Goal: Transaction & Acquisition: Purchase product/service

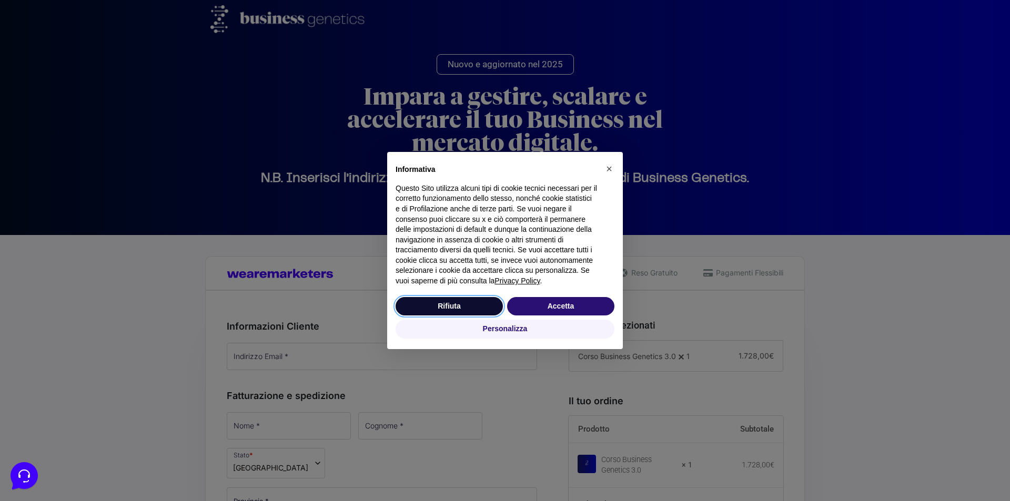
click at [456, 308] on button "Rifiuta" at bounding box center [449, 306] width 107 height 19
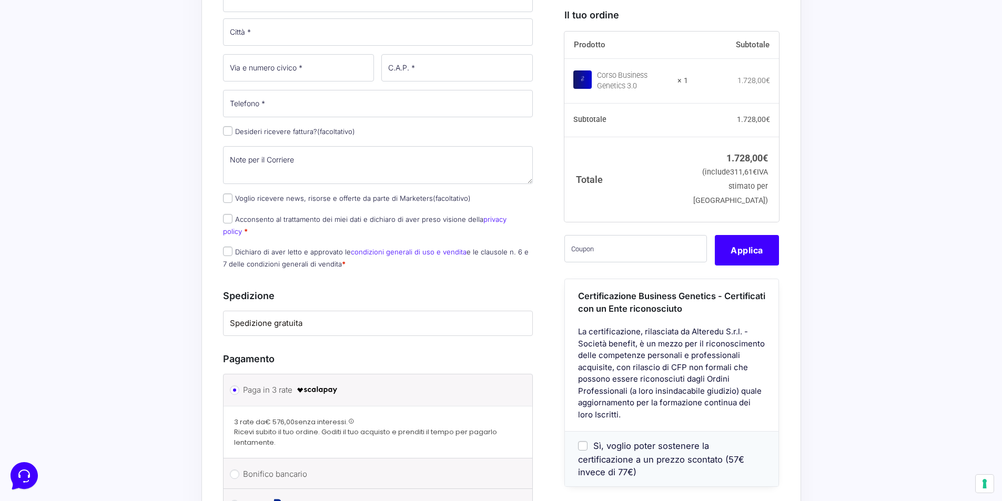
scroll to position [736, 0]
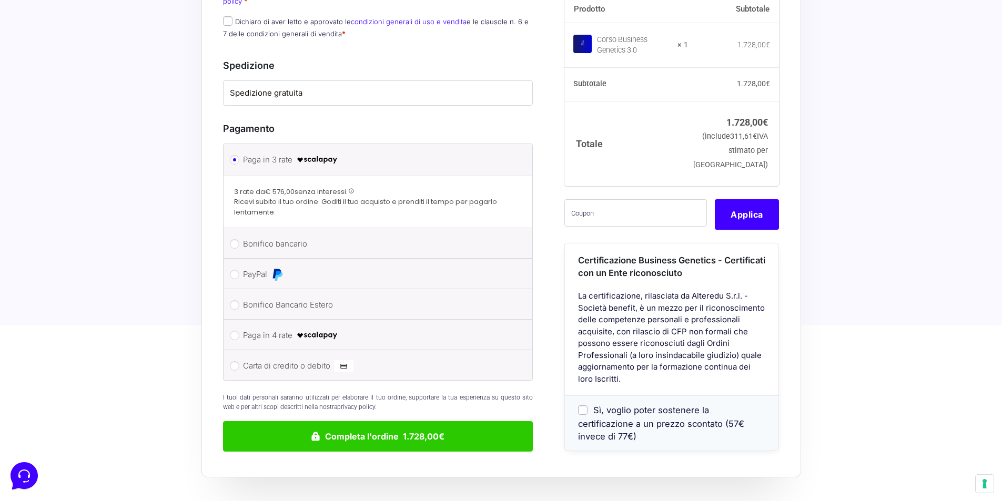
click at [262, 152] on label "Paga in 3 rate" at bounding box center [376, 160] width 267 height 16
click at [239, 155] on input "Paga in 3 rate" at bounding box center [234, 159] width 9 height 9
drag, startPoint x: 240, startPoint y: 183, endPoint x: 283, endPoint y: 182, distance: 43.1
click at [283, 187] on span "3 rate da € 576,00 senza interessi." at bounding box center [291, 192] width 114 height 10
click at [283, 187] on strong "€ 576,00" at bounding box center [279, 192] width 29 height 10
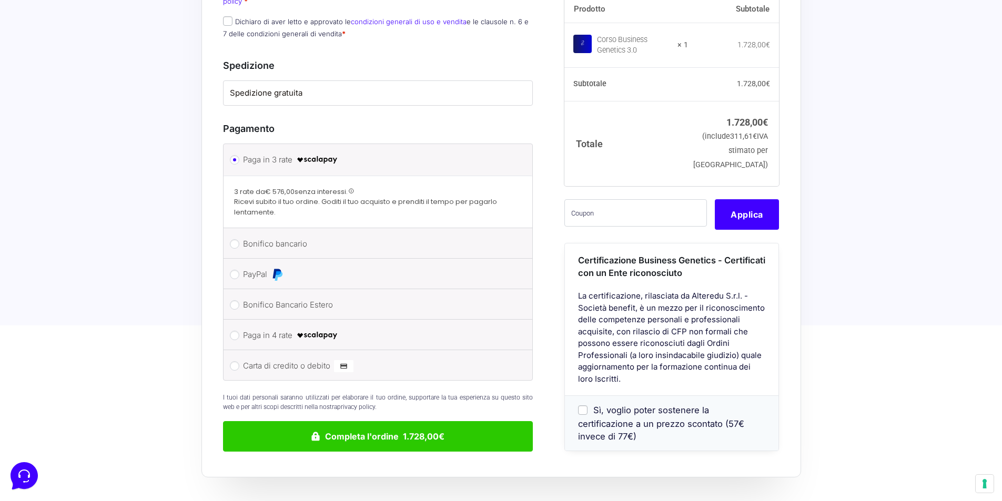
click at [318, 187] on span "3 rate da € 576,00 senza interessi." at bounding box center [291, 192] width 114 height 10
drag, startPoint x: 262, startPoint y: 195, endPoint x: 357, endPoint y: 201, distance: 94.9
click at [357, 201] on span "Ricevi subito il tuo ordine. Goditi il tuo acquisto e prenditi il tempo per pag…" at bounding box center [378, 207] width 288 height 21
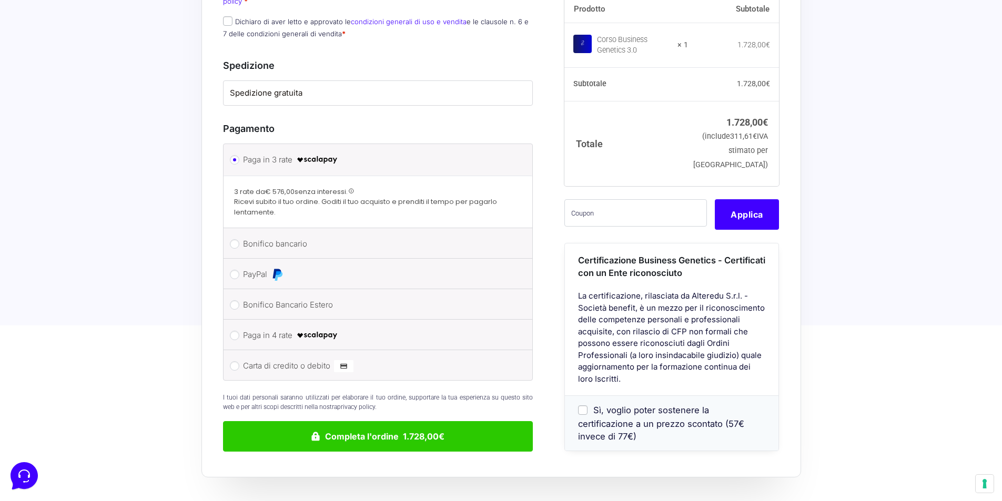
click at [357, 201] on span "Ricevi subito il tuo ordine. Goditi il tuo acquisto e prenditi il tempo per pag…" at bounding box center [378, 207] width 288 height 21
drag, startPoint x: 356, startPoint y: 193, endPoint x: 457, endPoint y: 197, distance: 101.1
click at [457, 197] on span "Ricevi subito il tuo ordine. Goditi il tuo acquisto e prenditi il tempo per pag…" at bounding box center [378, 207] width 288 height 21
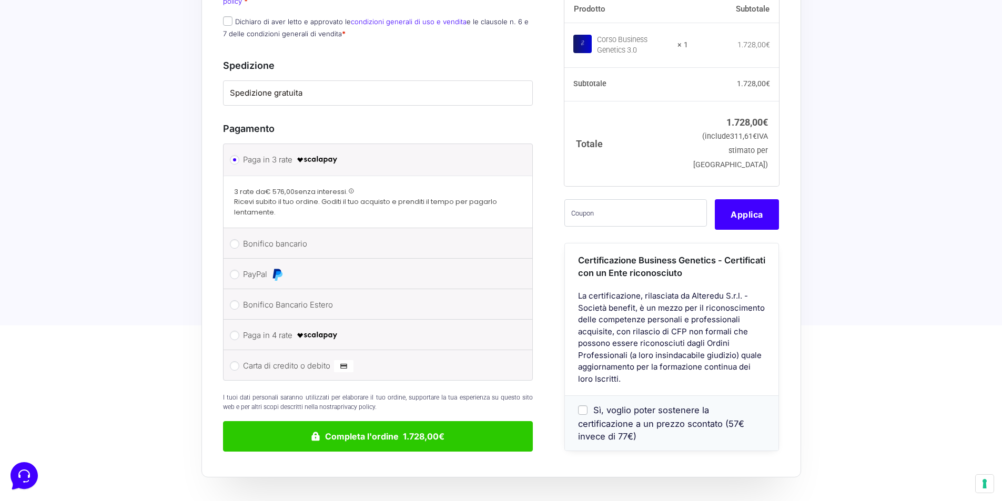
click at [457, 197] on span "Ricevi subito il tuo ordine. Goditi il tuo acquisto e prenditi il tempo per pag…" at bounding box center [378, 207] width 288 height 21
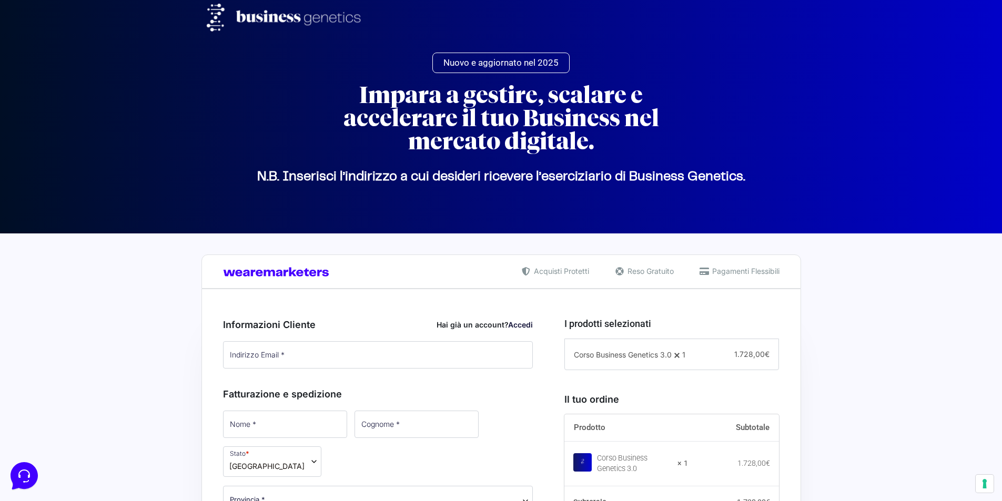
scroll to position [0, 0]
